Goal: Complete application form

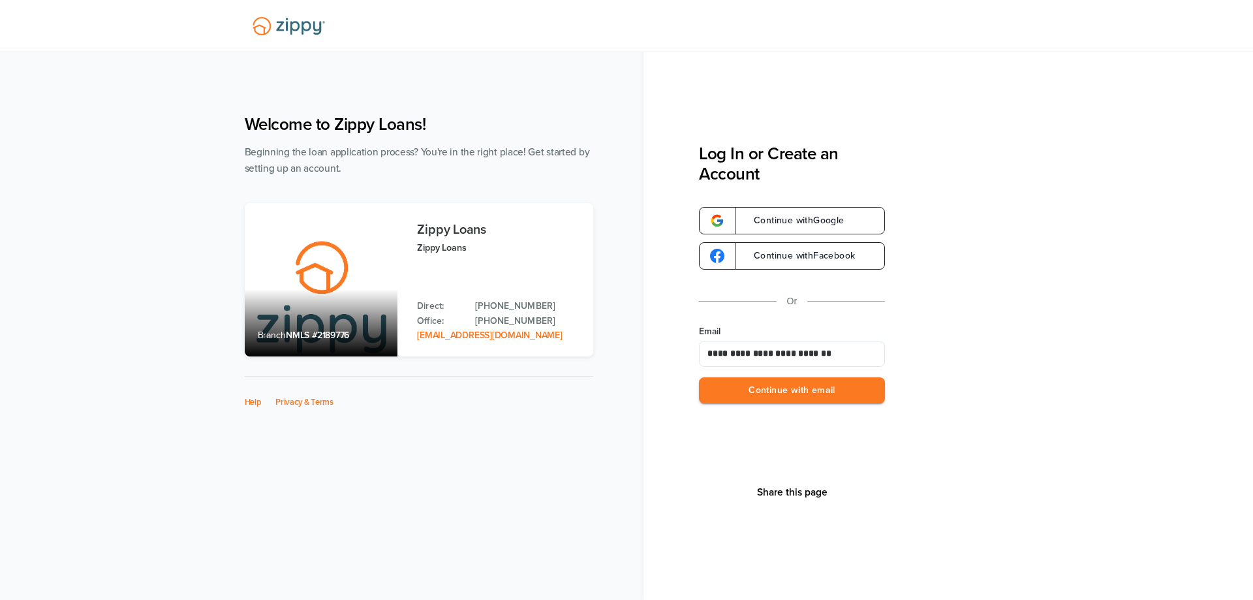
type input "**********"
click at [699, 377] on button "Continue with email" at bounding box center [792, 390] width 186 height 27
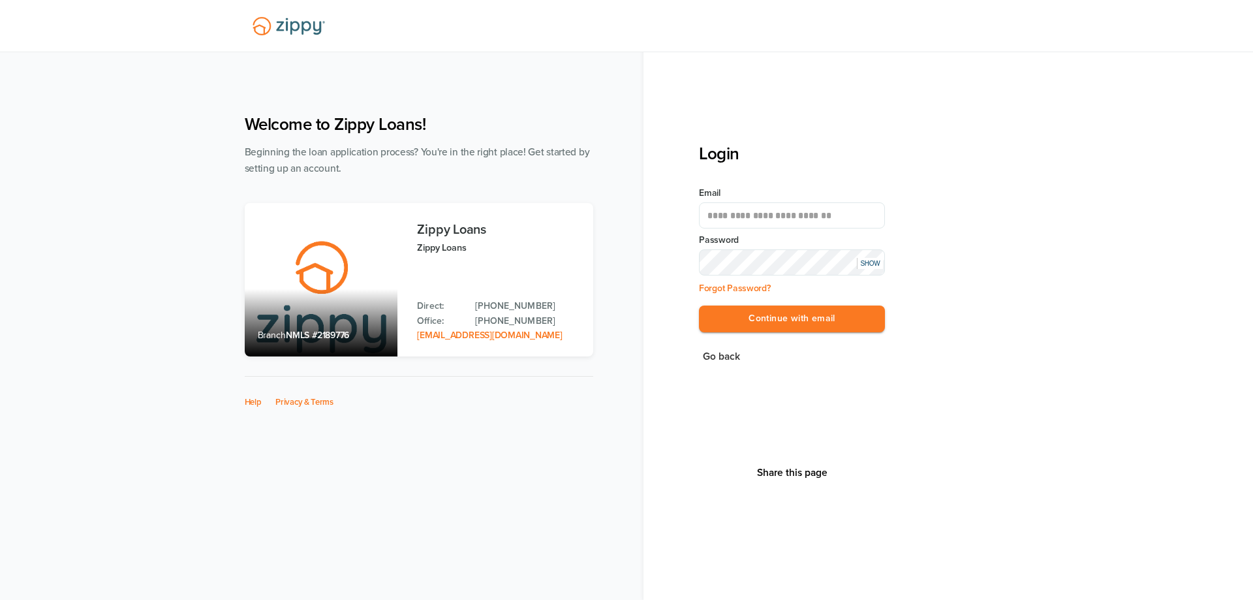
click at [867, 261] on div "SHOW" at bounding box center [870, 263] width 26 height 11
click at [812, 317] on button "Continue with email" at bounding box center [792, 318] width 186 height 27
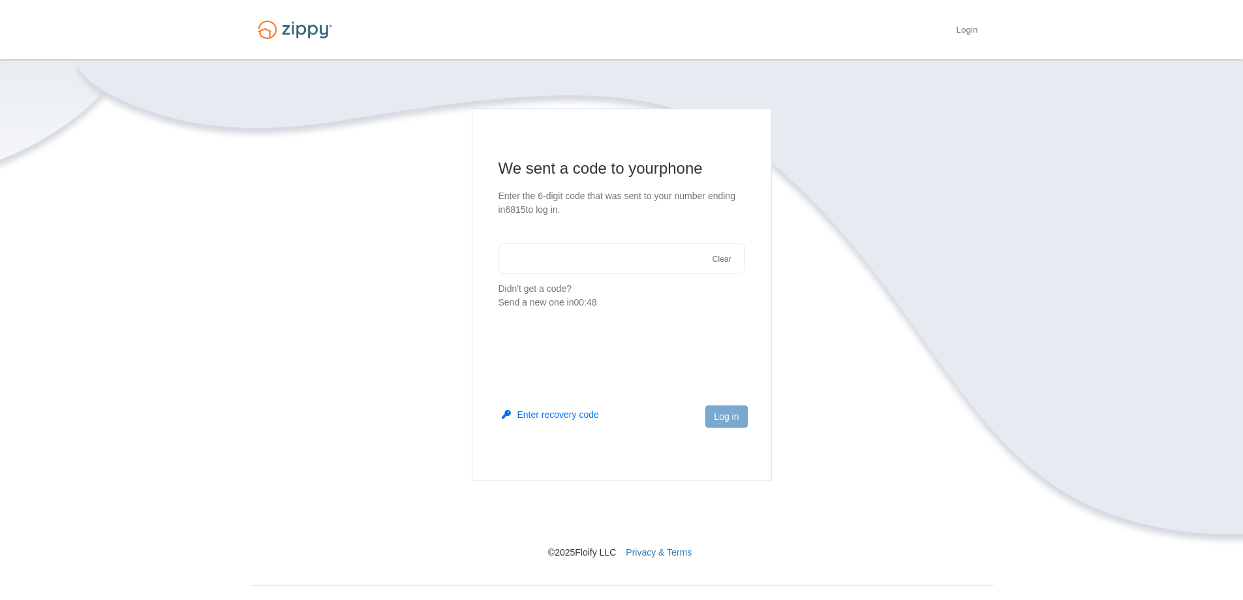
click at [554, 251] on input "text" at bounding box center [622, 258] width 247 height 31
type input "******"
click at [722, 410] on button "Log in" at bounding box center [727, 416] width 42 height 22
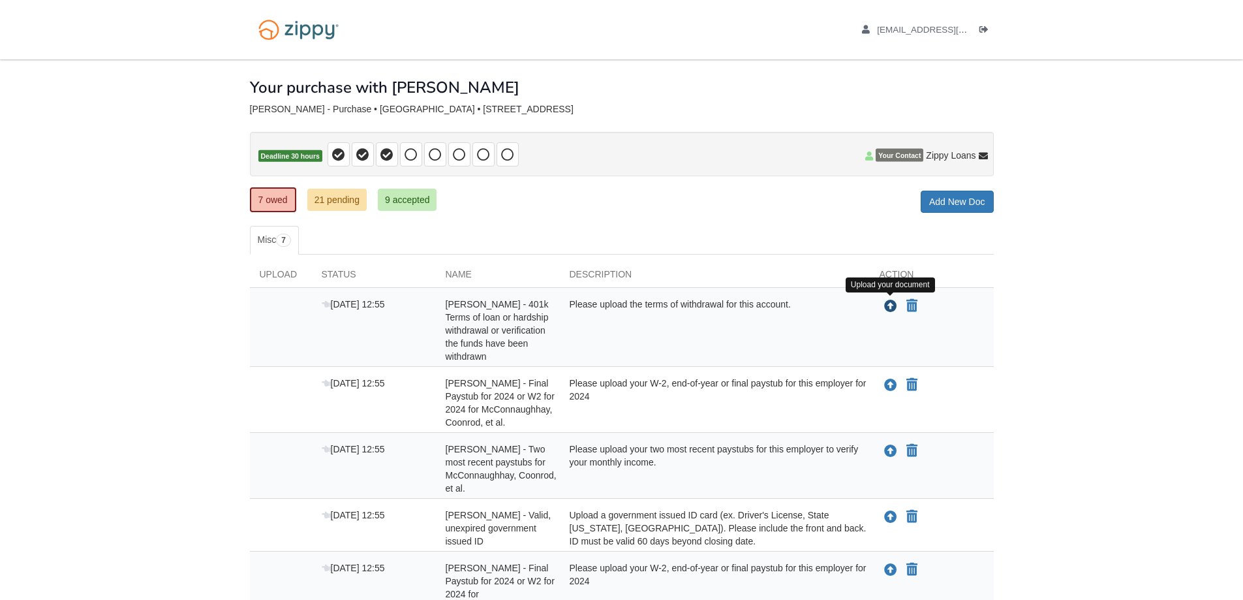
click at [890, 304] on icon "Upload Angelique Pilcher - 401k Terms of loan or hardship withdrawal or verific…" at bounding box center [890, 306] width 13 height 13
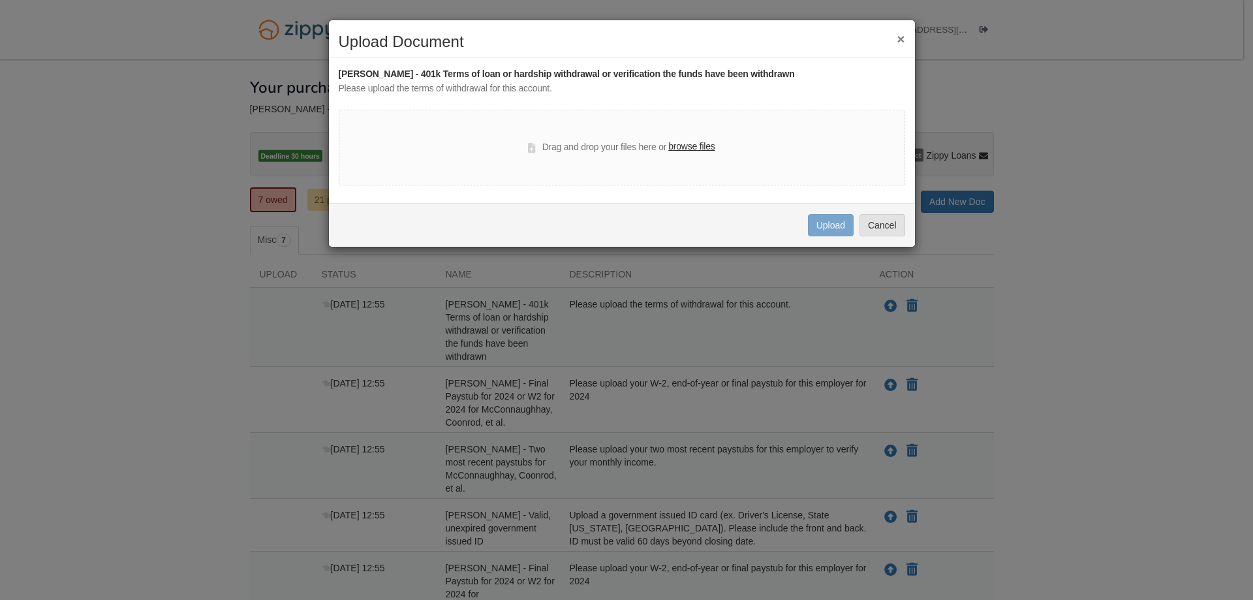
click at [702, 142] on label "browse files" at bounding box center [691, 147] width 46 height 14
click at [0, 0] on input "browse files" at bounding box center [0, 0] width 0 height 0
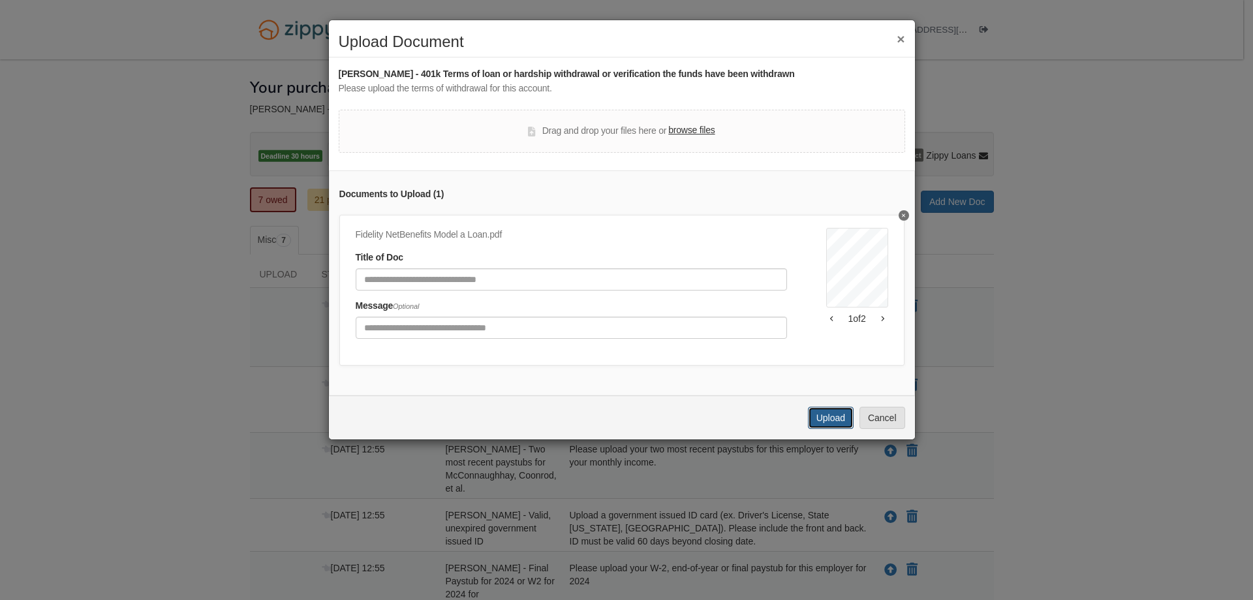
click at [833, 429] on button "Upload" at bounding box center [831, 418] width 46 height 22
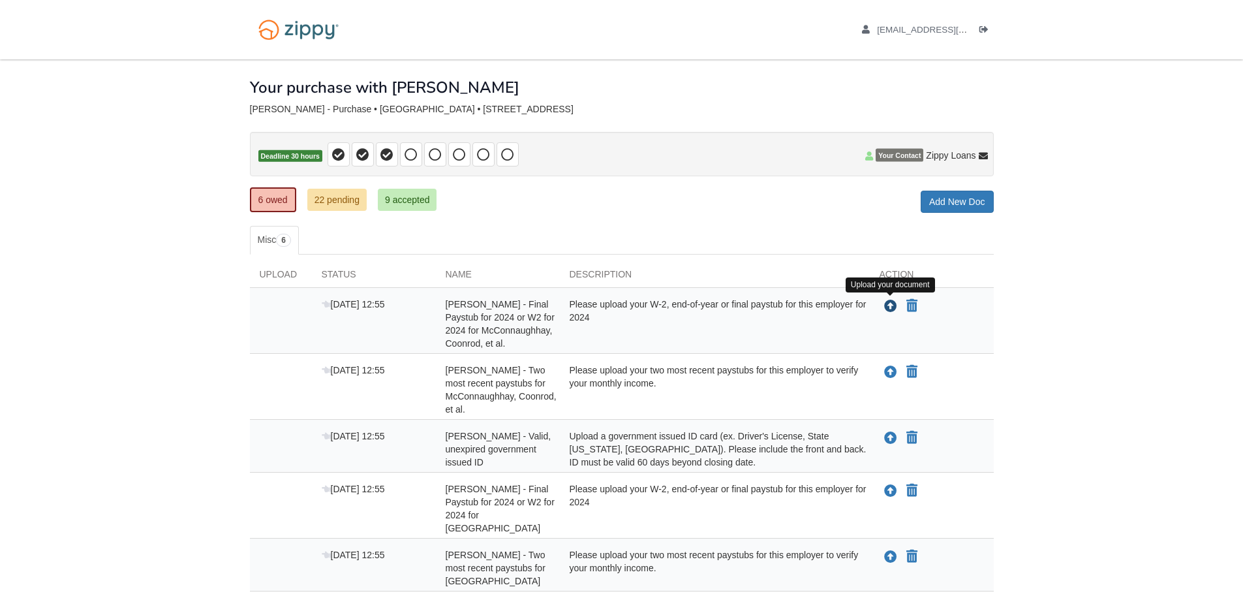
click at [888, 305] on icon "Upload Angelique Pilcher - Final Paystub for 2024 or W2 for 2024 for McConnaugh…" at bounding box center [890, 306] width 13 height 13
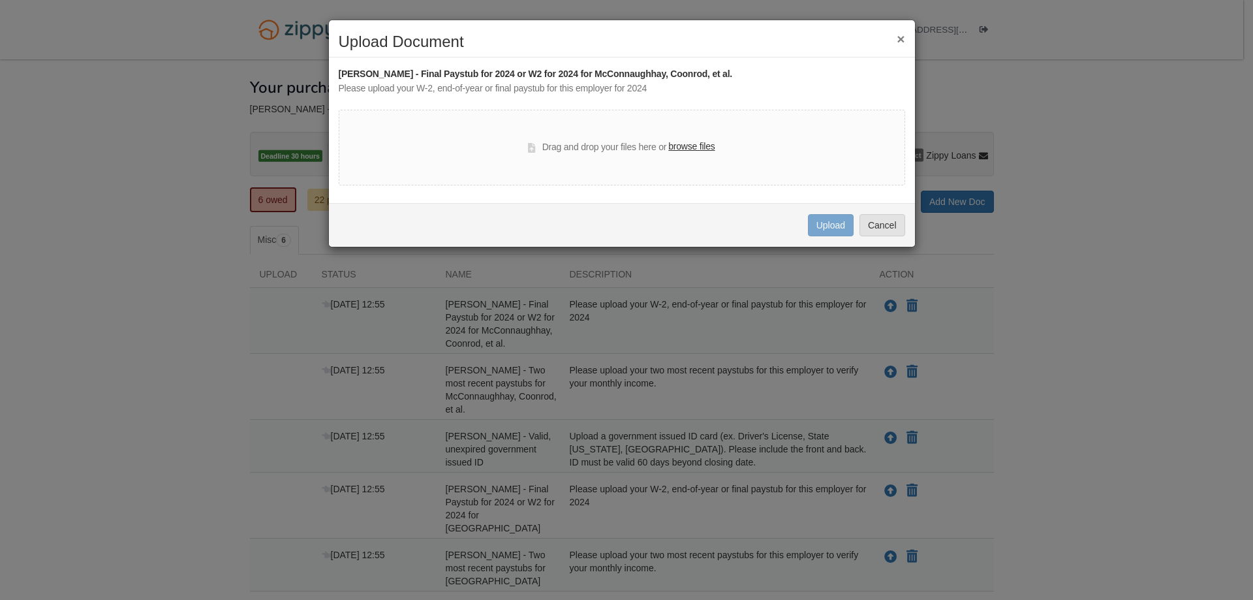
click at [688, 143] on label "browse files" at bounding box center [691, 147] width 46 height 14
click at [0, 0] on input "browse files" at bounding box center [0, 0] width 0 height 0
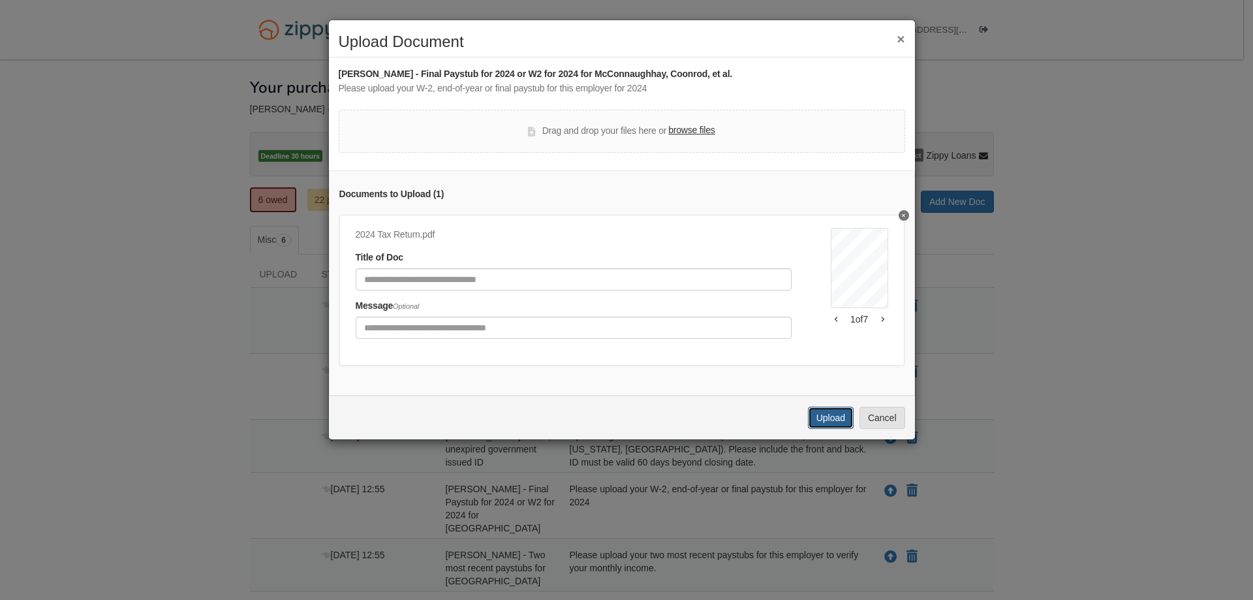
click at [823, 426] on button "Upload" at bounding box center [831, 418] width 46 height 22
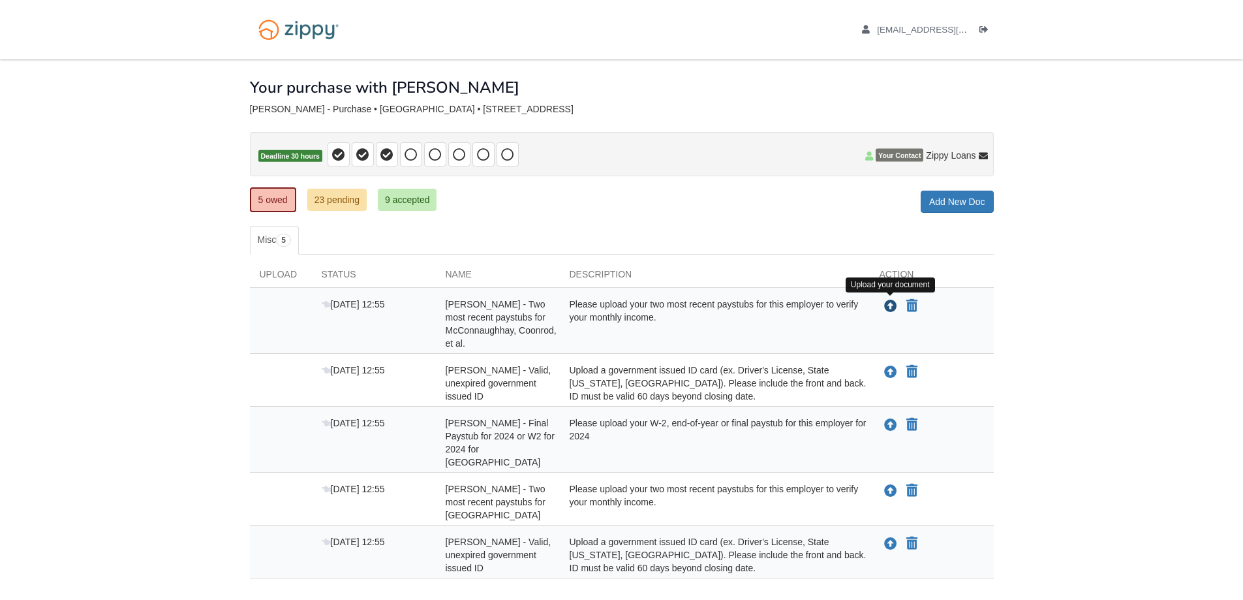
click at [890, 304] on icon "Upload Angelique Pilcher - Two most recent paystubs for McConnaughhay, Coonrod,…" at bounding box center [890, 306] width 13 height 13
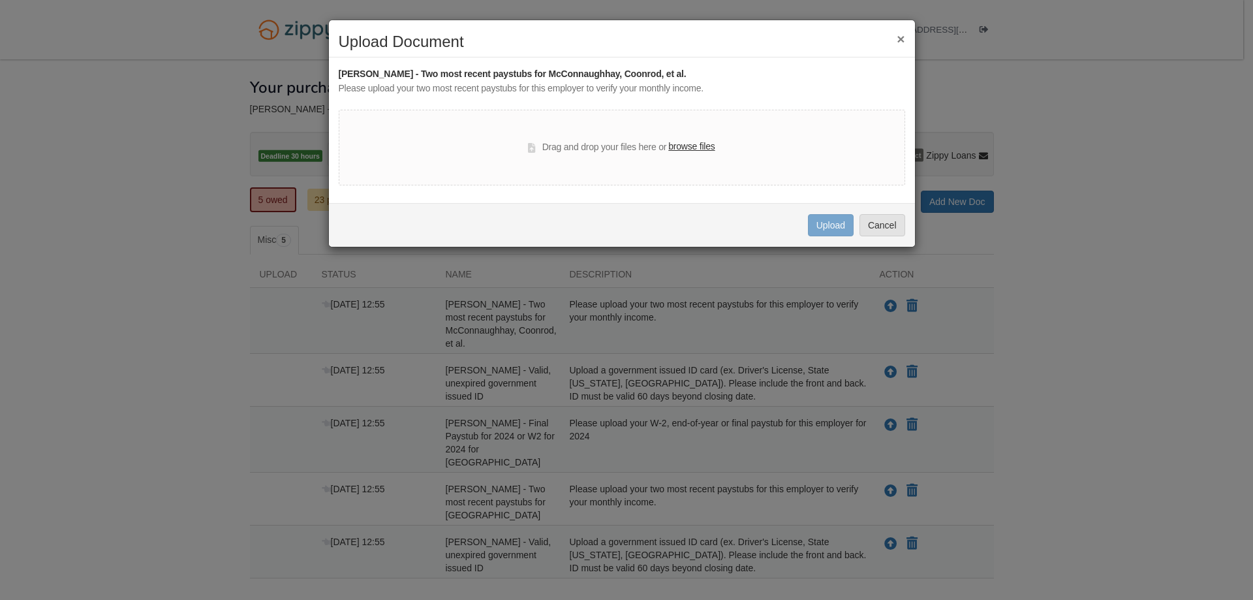
click at [700, 144] on label "browse files" at bounding box center [691, 147] width 46 height 14
click at [0, 0] on input "browse files" at bounding box center [0, 0] width 0 height 0
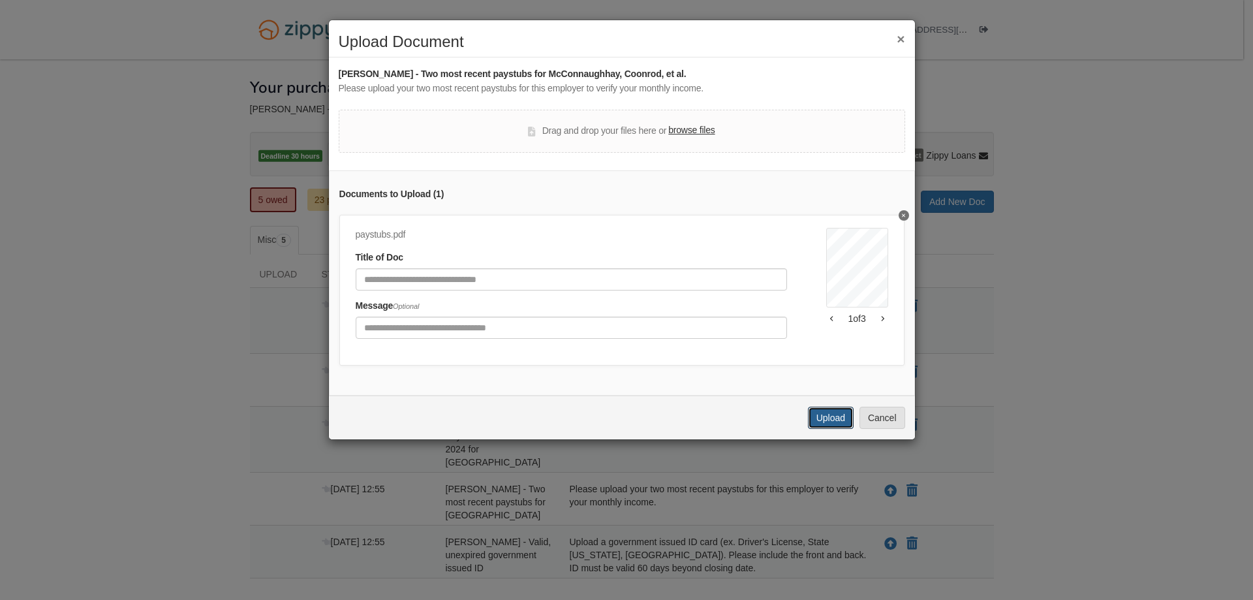
click at [837, 424] on button "Upload" at bounding box center [831, 418] width 46 height 22
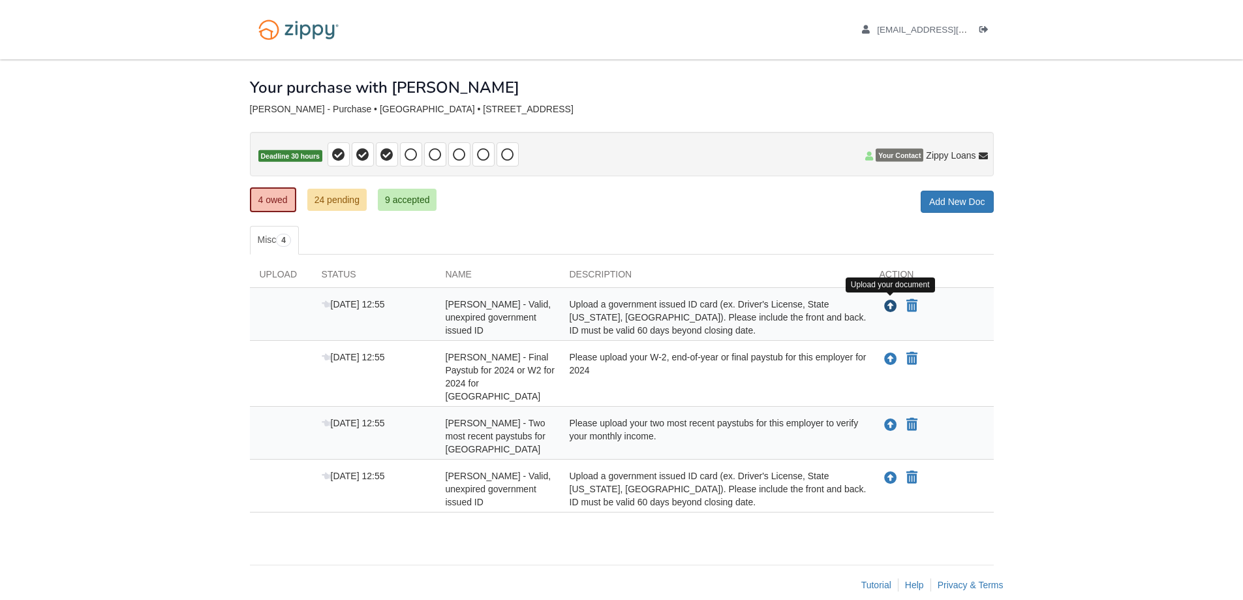
click at [888, 307] on icon "Upload Angelique Pilcher - Valid, unexpired government issued ID" at bounding box center [890, 306] width 13 height 13
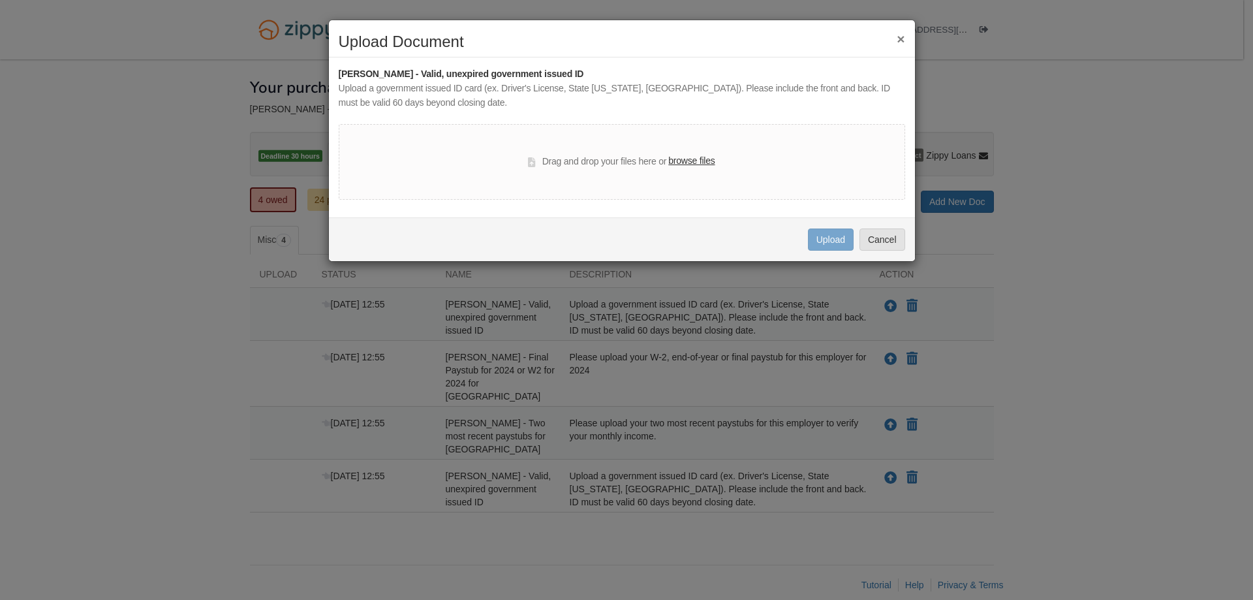
click at [700, 161] on label "browse files" at bounding box center [691, 161] width 46 height 14
click at [0, 0] on input "browse files" at bounding box center [0, 0] width 0 height 0
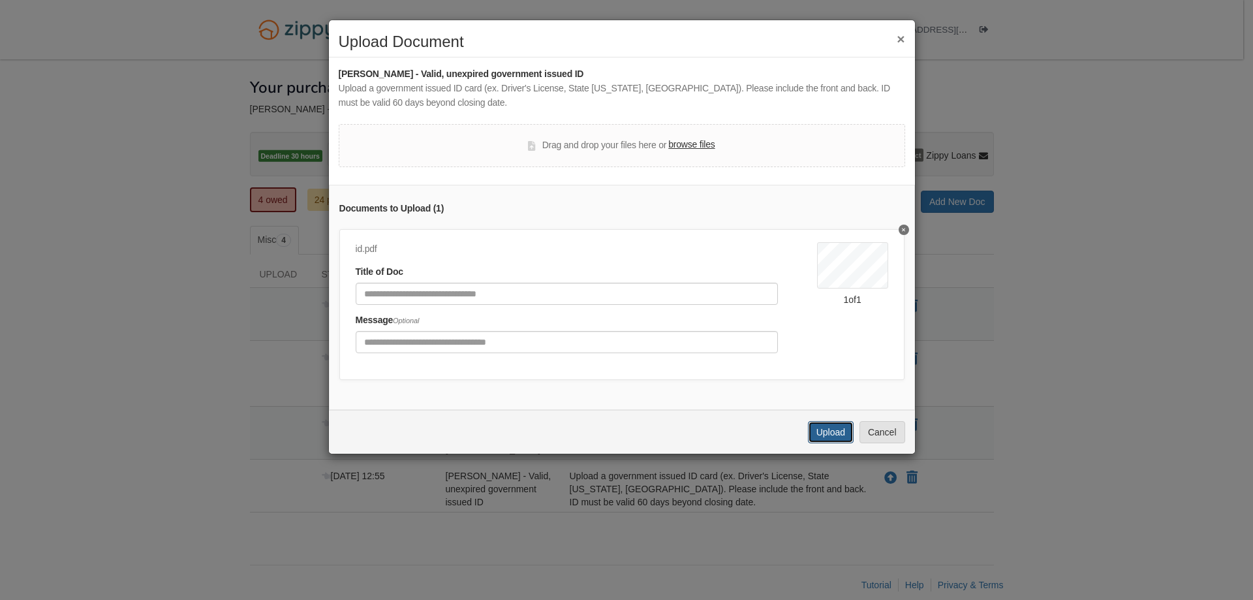
click at [829, 439] on button "Upload" at bounding box center [831, 432] width 46 height 22
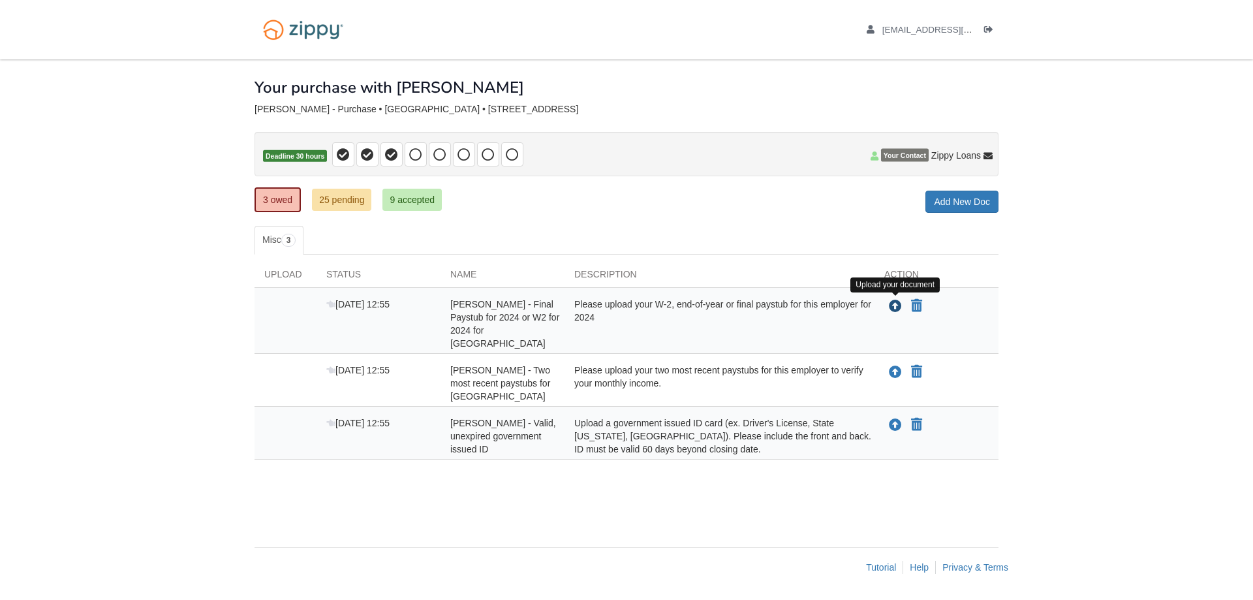
click at [893, 305] on icon "Upload Zachary Pilcher - Final Paystub for 2024 or W2 for 2024 for Tire Depot" at bounding box center [895, 306] width 13 height 13
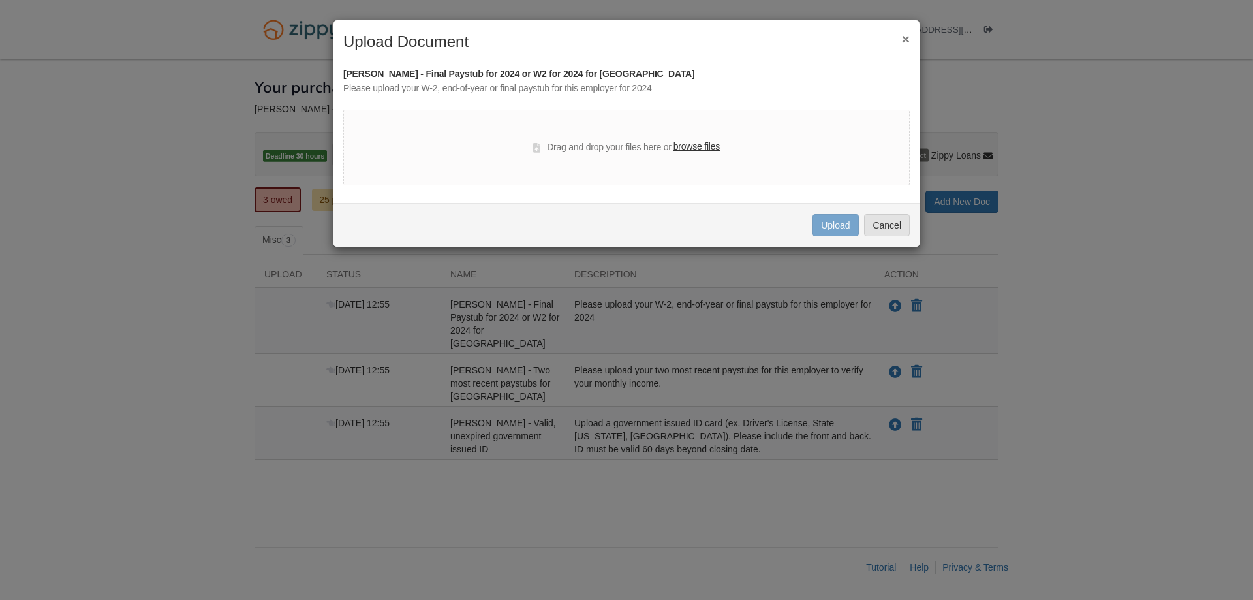
click at [708, 144] on label "browse files" at bounding box center [697, 147] width 46 height 14
click at [0, 0] on input "browse files" at bounding box center [0, 0] width 0 height 0
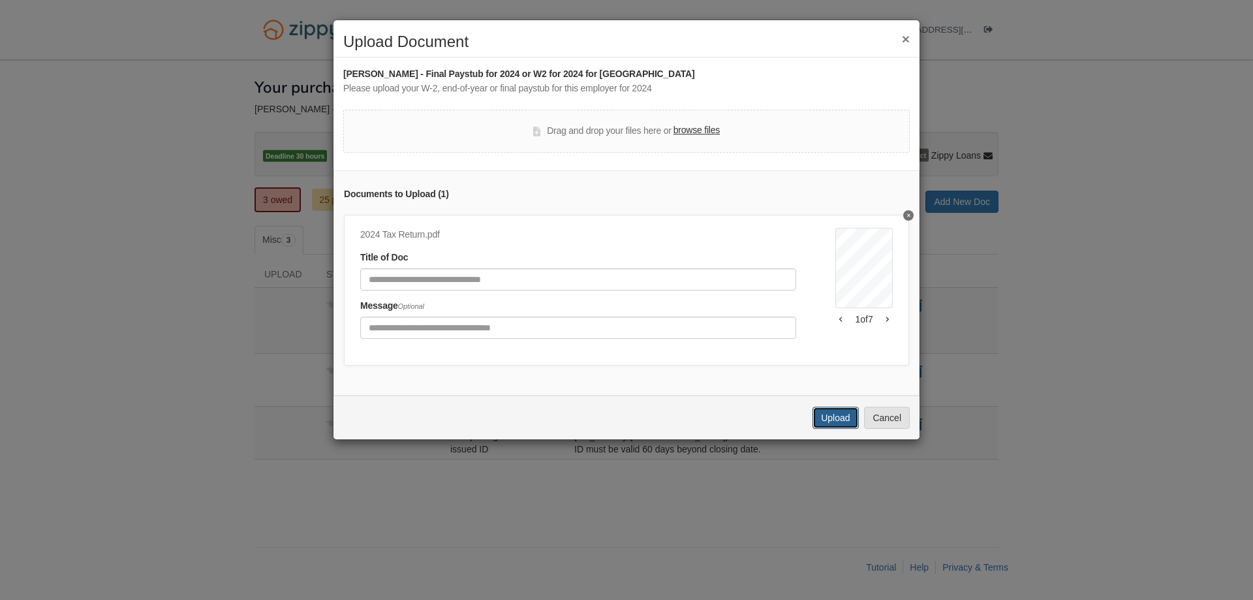
click at [837, 420] on button "Upload" at bounding box center [836, 418] width 46 height 22
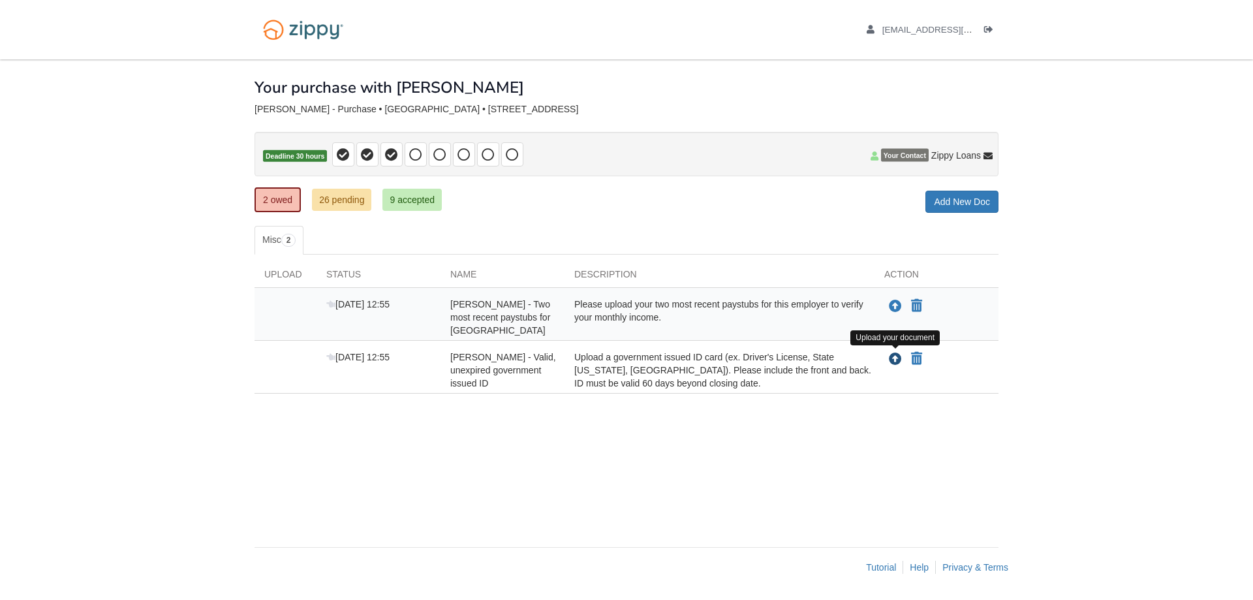
click at [893, 357] on icon "Upload Zachary Pilcher - Valid, unexpired government issued ID" at bounding box center [895, 359] width 13 height 13
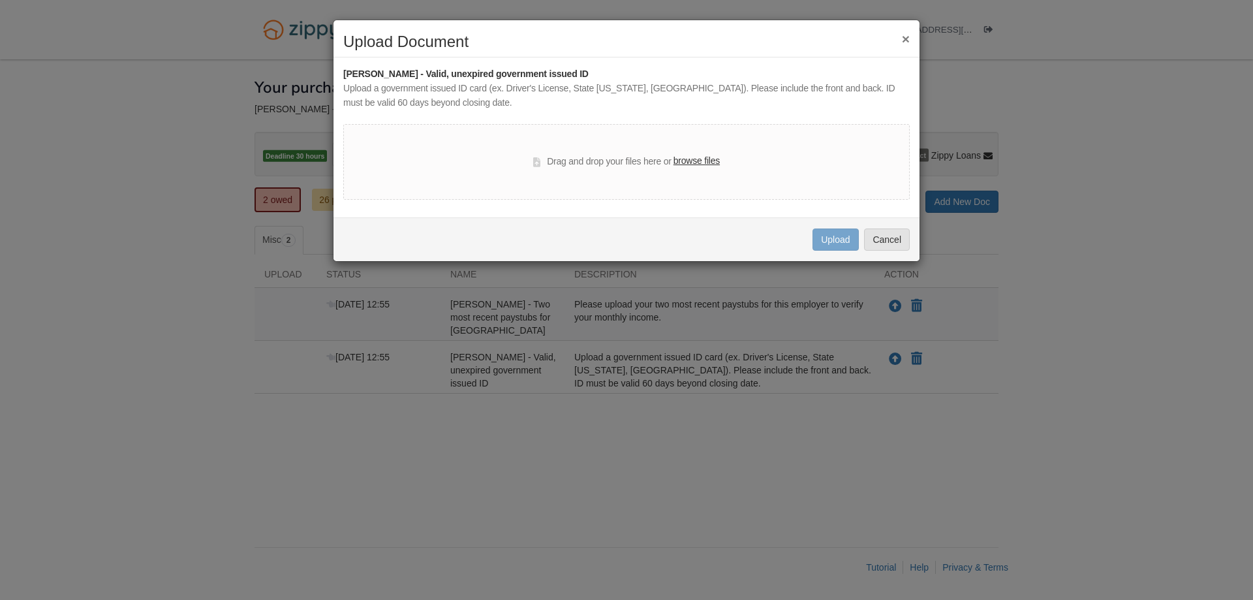
click at [706, 159] on label "browse files" at bounding box center [697, 161] width 46 height 14
click at [0, 0] on input "browse files" at bounding box center [0, 0] width 0 height 0
click at [843, 251] on button "Upload" at bounding box center [836, 239] width 46 height 22
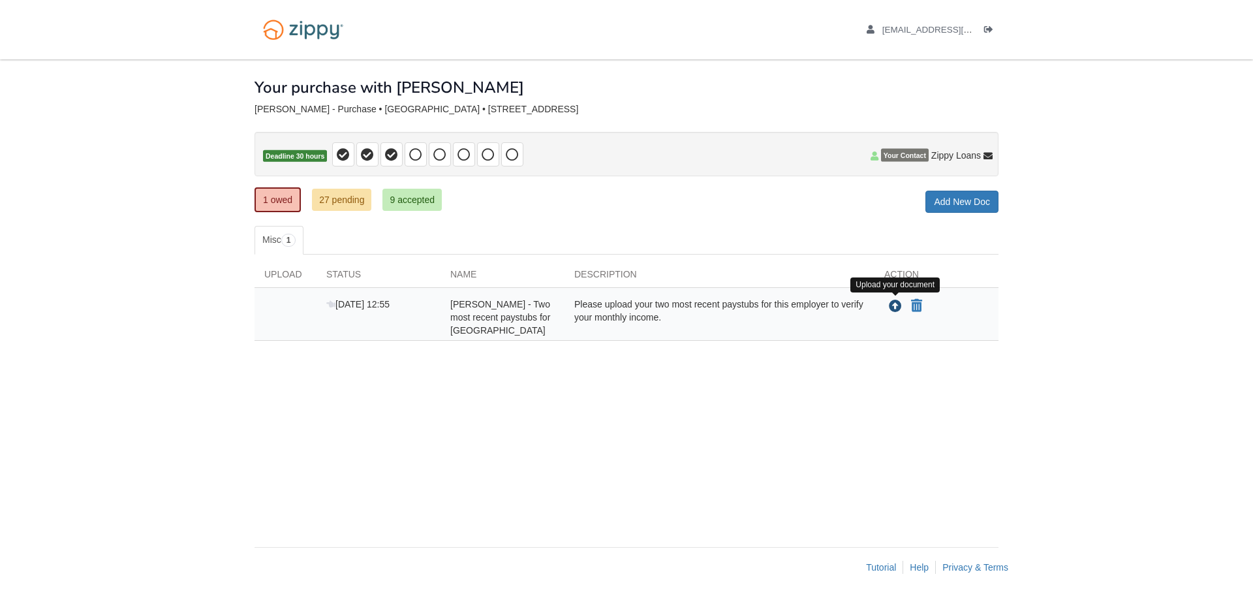
click at [893, 305] on icon "Upload Zachary Pilcher - Two most recent paystubs for Tire Depot" at bounding box center [895, 306] width 13 height 13
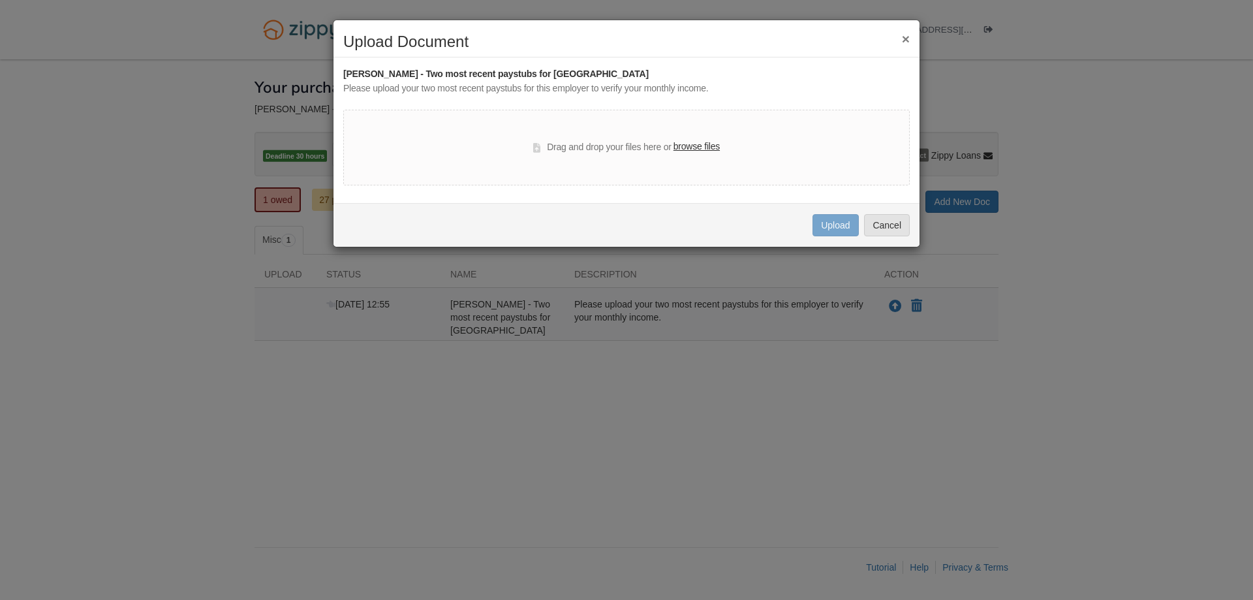
click at [701, 144] on label "browse files" at bounding box center [697, 147] width 46 height 14
click at [0, 0] on input "browse files" at bounding box center [0, 0] width 0 height 0
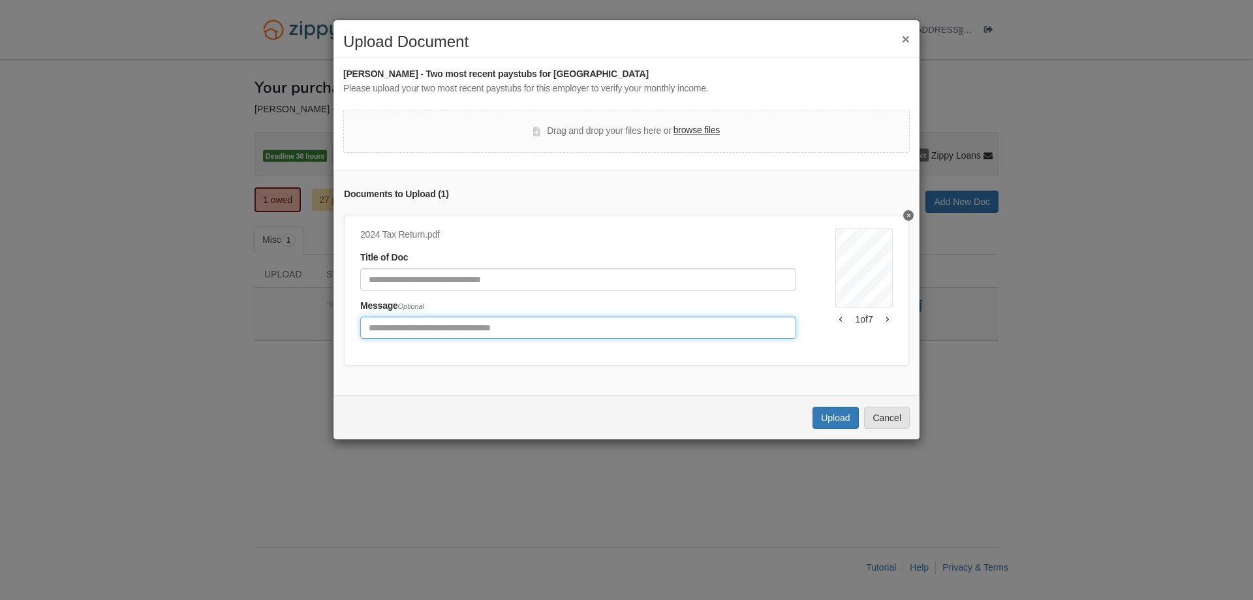
click at [419, 328] on input "Include any comments on this document" at bounding box center [578, 328] width 436 height 22
type input "**********"
click at [839, 429] on button "Upload" at bounding box center [836, 418] width 46 height 22
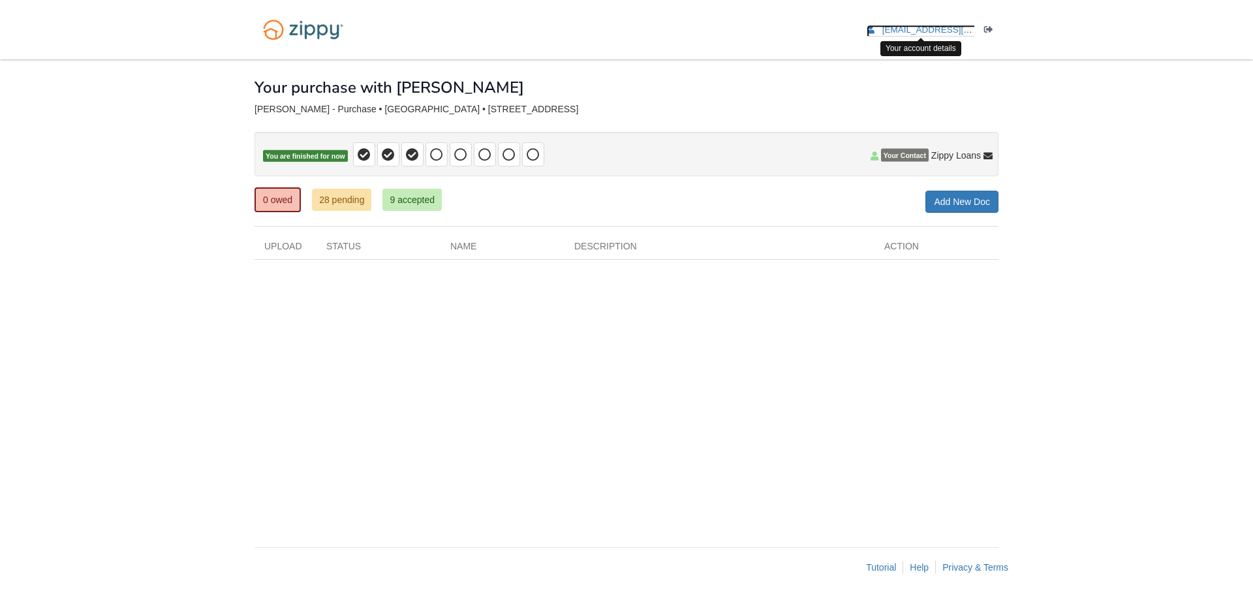
click at [952, 27] on span "[EMAIL_ADDRESS][DOMAIN_NAME]" at bounding box center [956, 30] width 149 height 10
